Goal: Find specific page/section: Find specific page/section

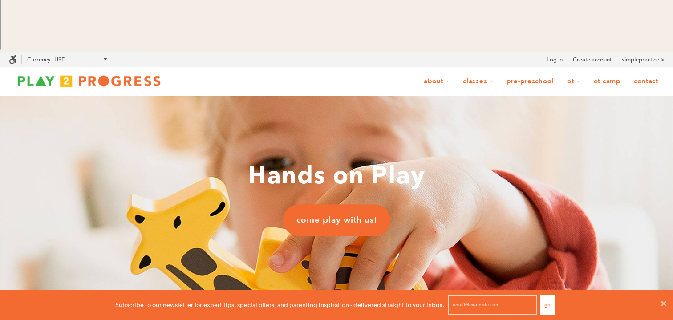
scroll to position [20, 0]
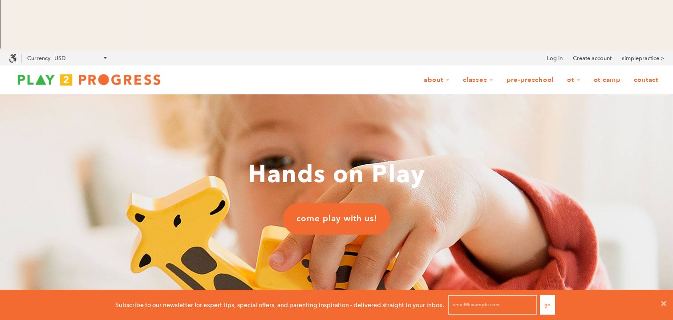
click at [354, 213] on span "come play with us!" at bounding box center [336, 219] width 81 height 12
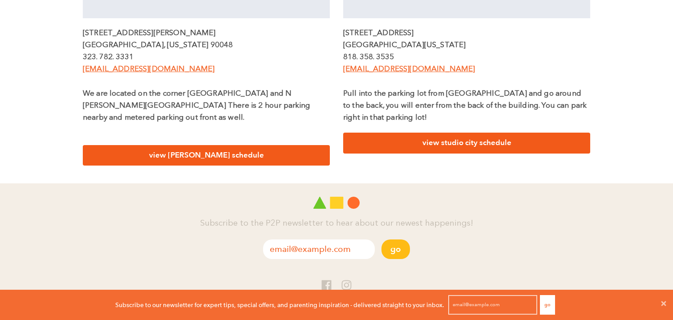
scroll to position [445, 0]
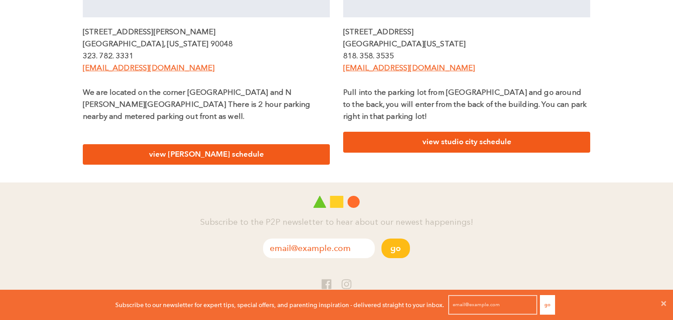
click at [487, 146] on link "view studio city schedule" at bounding box center [466, 142] width 247 height 21
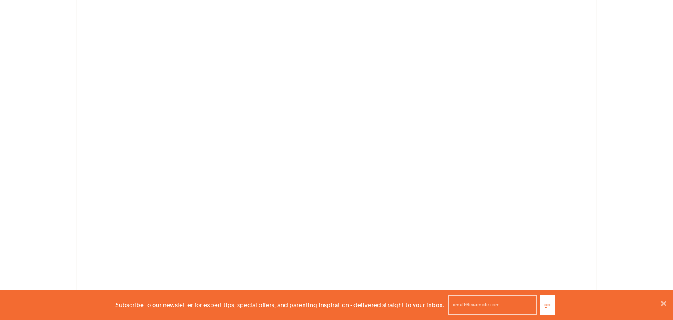
scroll to position [591, 0]
